Goal: Task Accomplishment & Management: Use online tool/utility

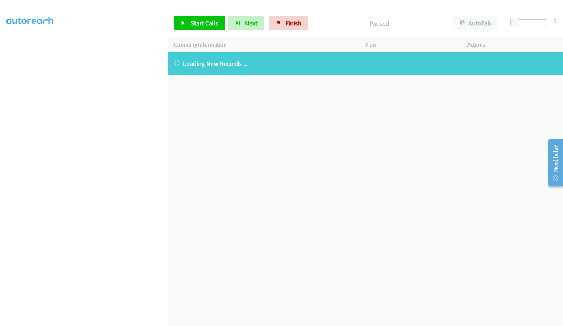
scroll to position [76, 0]
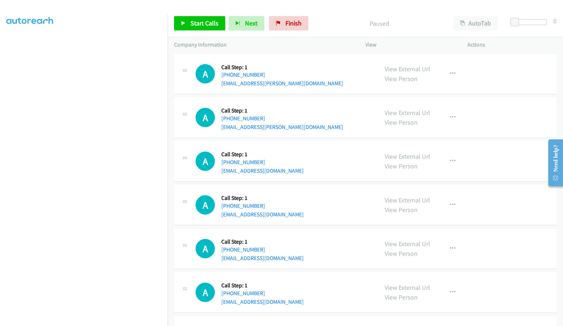
click at [412, 21] on p "Paused" at bounding box center [379, 24] width 123 height 10
drag, startPoint x: 424, startPoint y: 29, endPoint x: 420, endPoint y: 27, distance: 4.0
click at [424, 28] on div "Paused" at bounding box center [379, 23] width 135 height 14
click at [398, 24] on p "Paused" at bounding box center [379, 24] width 123 height 10
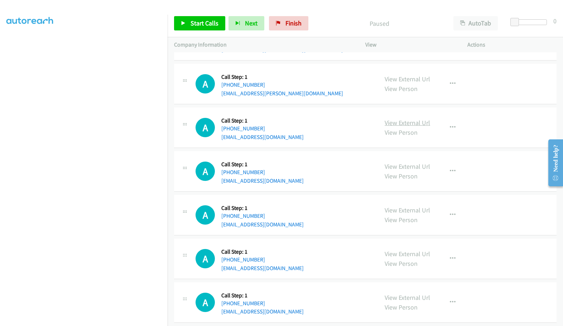
scroll to position [60, 0]
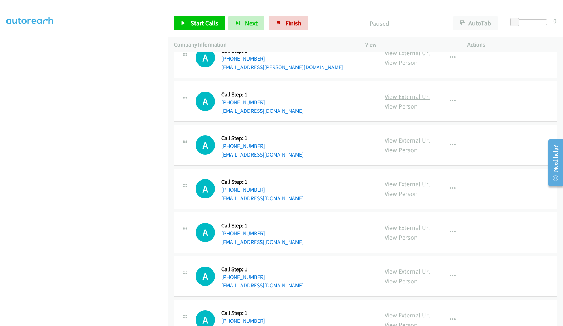
click at [406, 99] on link "View External Url" at bounding box center [408, 96] width 46 height 8
click at [450, 100] on icon "button" at bounding box center [453, 102] width 6 height 6
click at [328, 96] on div at bounding box center [281, 163] width 563 height 326
